Goal: Task Accomplishment & Management: Manage account settings

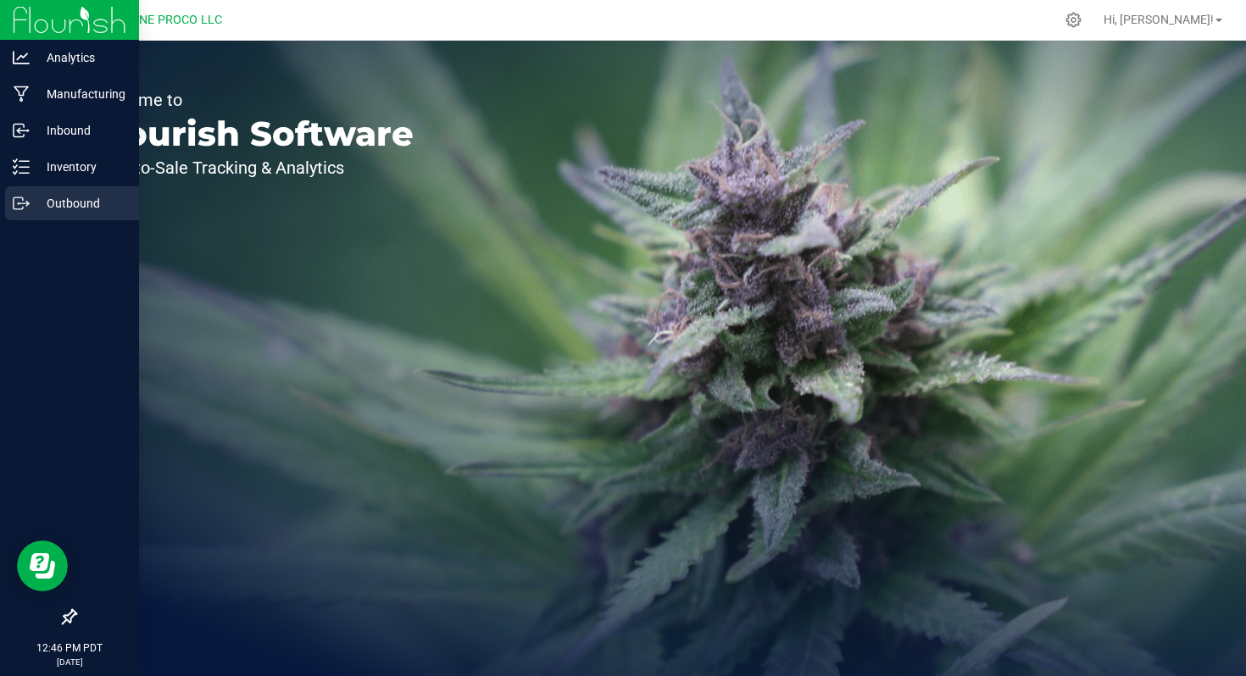
click at [66, 203] on p "Outbound" at bounding box center [81, 203] width 102 height 20
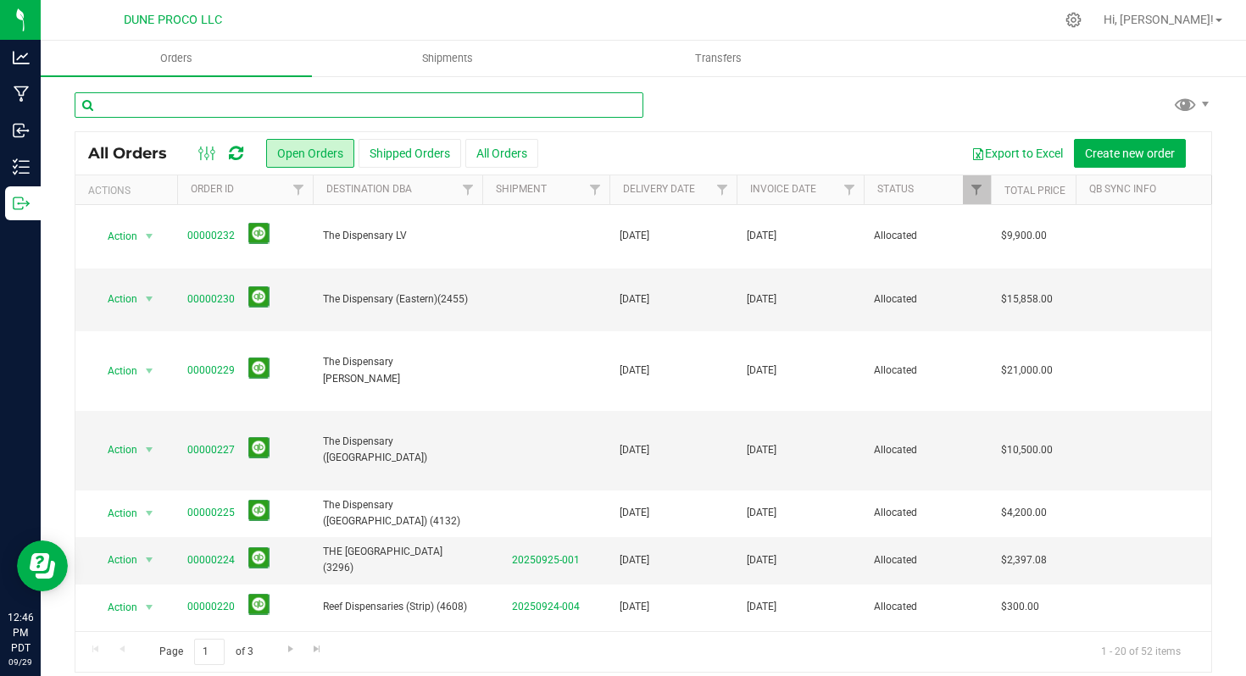
click at [237, 104] on input "text" at bounding box center [359, 104] width 569 height 25
click at [335, 113] on input "text" at bounding box center [359, 104] width 569 height 25
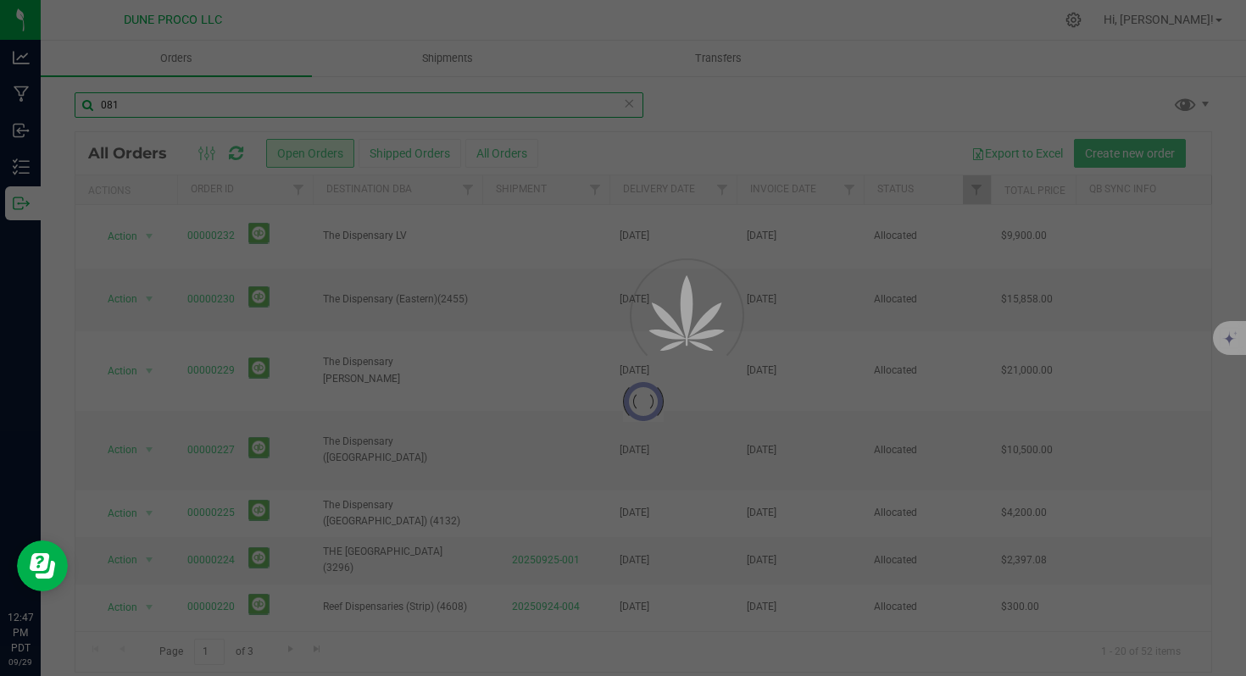
type input "081"
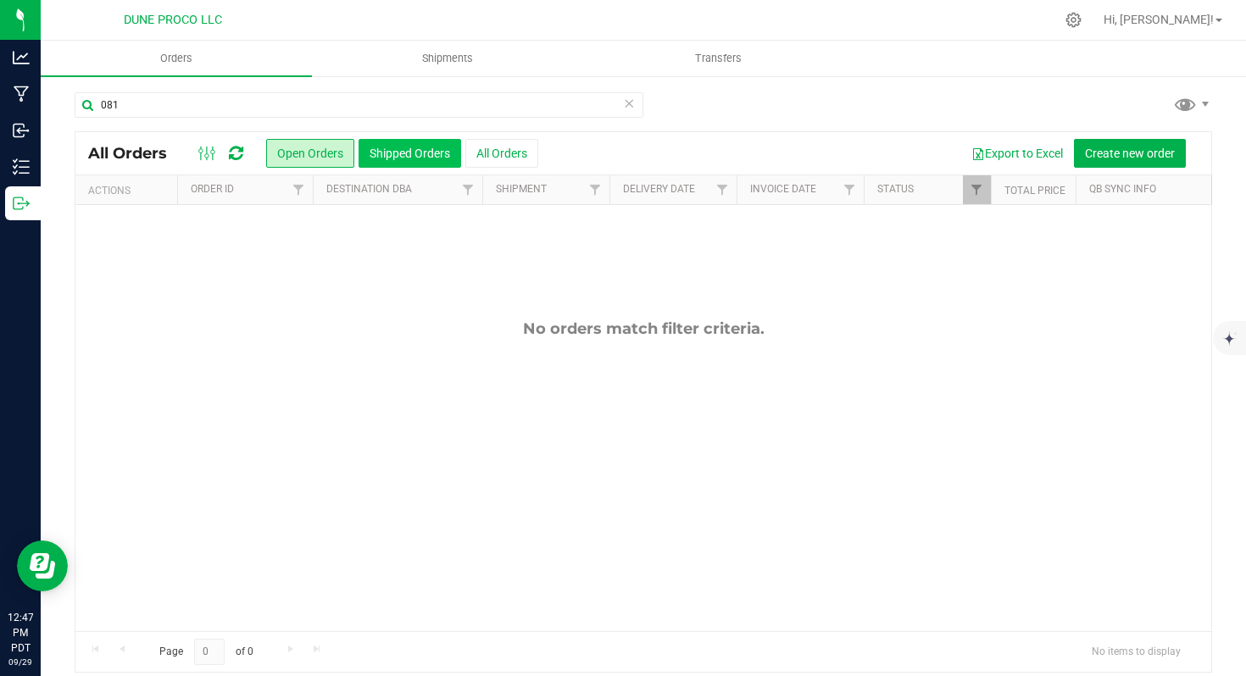
click at [397, 155] on button "Shipped Orders" at bounding box center [409, 153] width 103 height 29
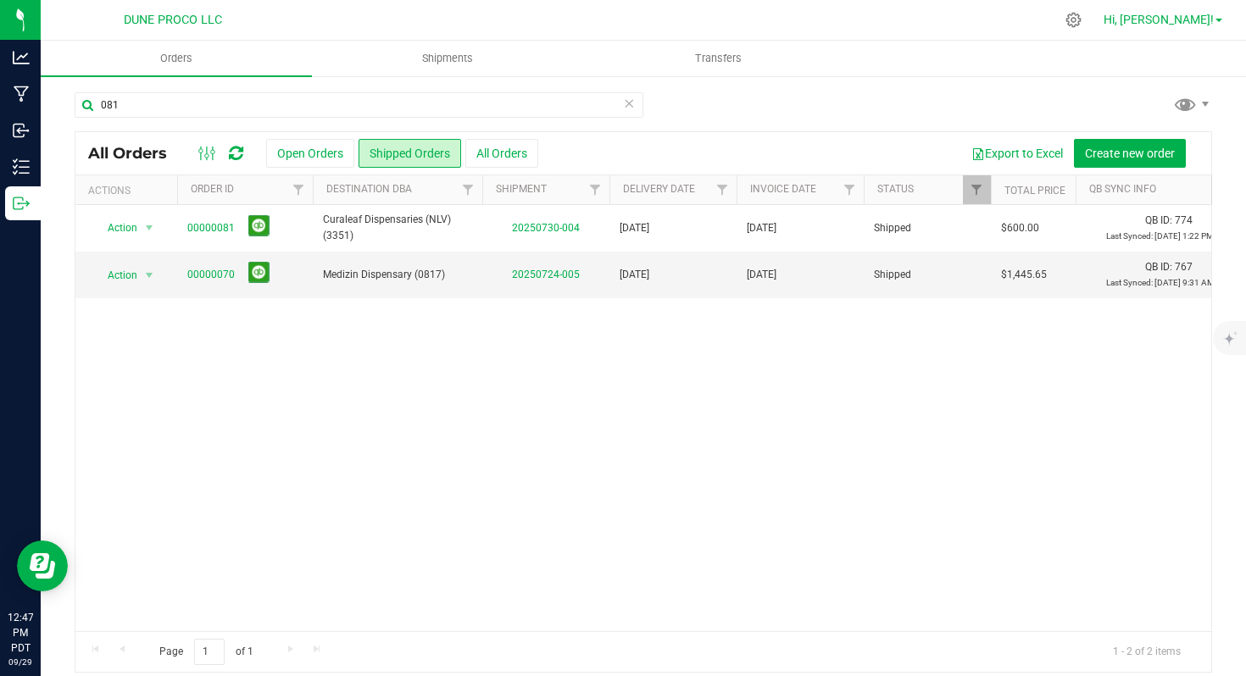
click at [1178, 25] on span "Hi, [PERSON_NAME]!" at bounding box center [1158, 20] width 110 height 14
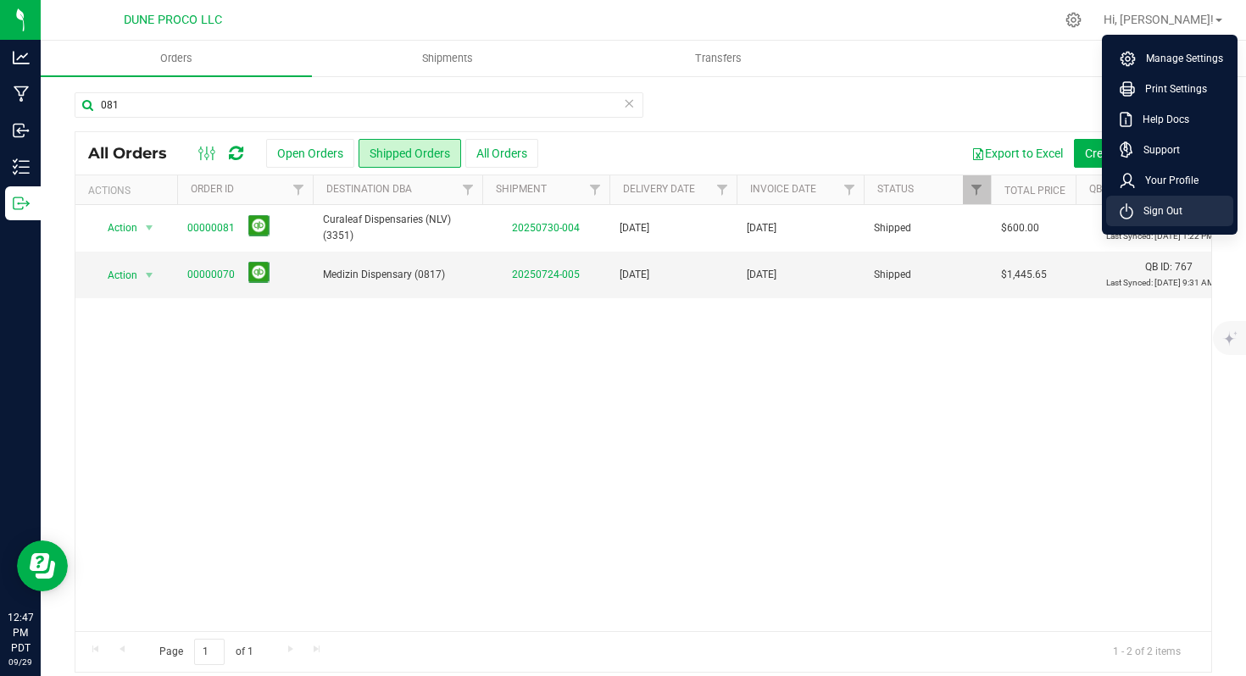
click at [1163, 207] on span "Sign Out" at bounding box center [1157, 211] width 49 height 17
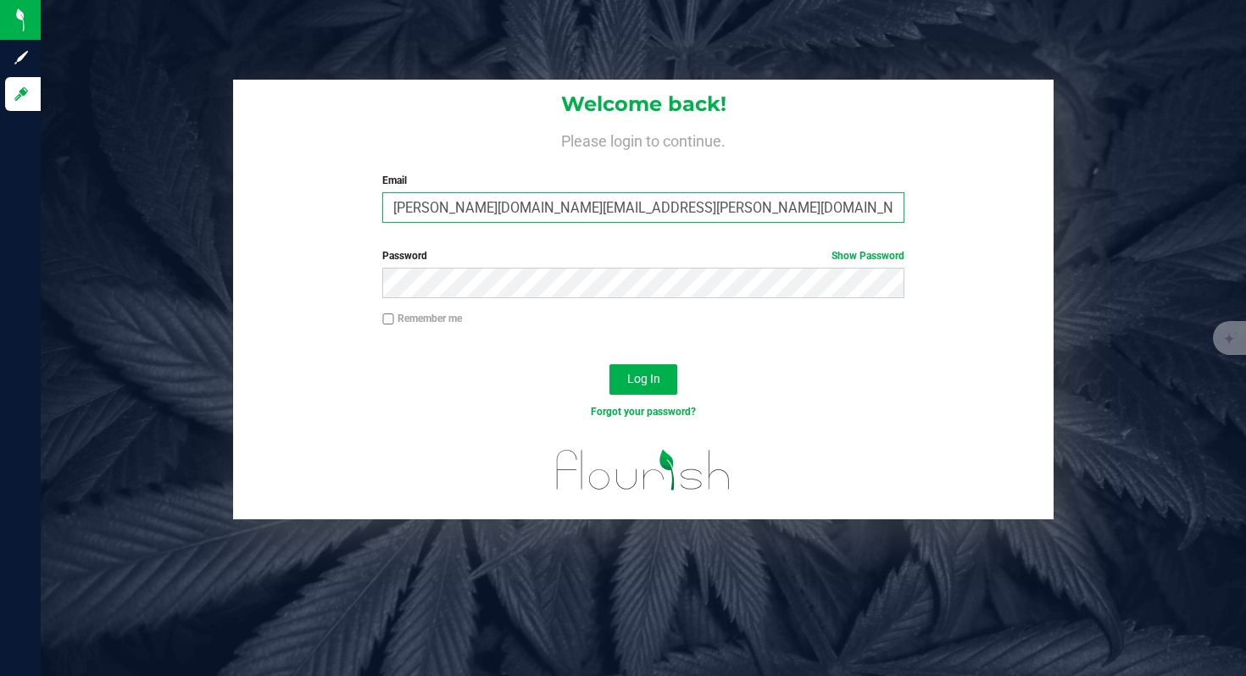
click at [491, 193] on input "[PERSON_NAME][DOMAIN_NAME][EMAIL_ADDRESS][PERSON_NAME][DOMAIN_NAME]" at bounding box center [642, 207] width 521 height 31
click at [479, 212] on input "[PERSON_NAME][DOMAIN_NAME][EMAIL_ADDRESS][PERSON_NAME][DOMAIN_NAME]" at bounding box center [642, 207] width 521 height 31
type input "[PERSON_NAME][EMAIL_ADDRESS][DOMAIN_NAME]"
click at [609, 364] on button "Log In" at bounding box center [643, 379] width 68 height 31
